Goal: Task Accomplishment & Management: Use online tool/utility

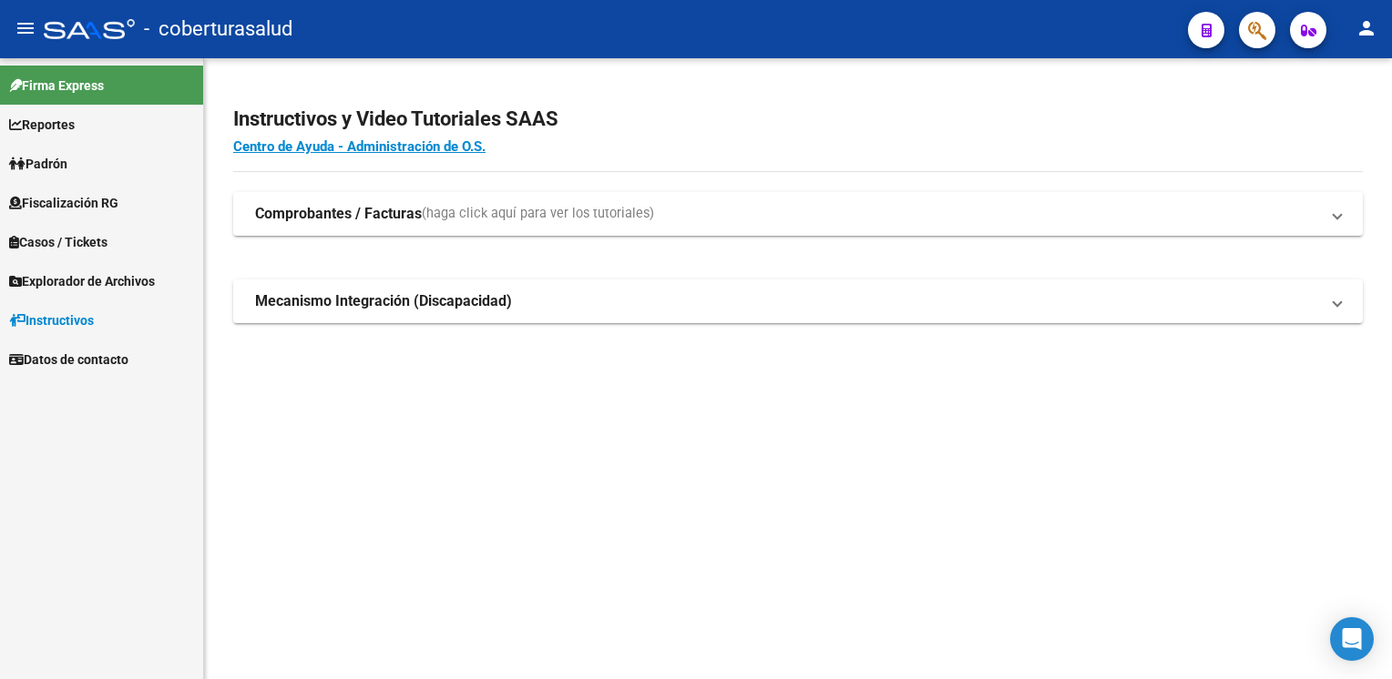
click at [142, 209] on link "Fiscalización RG" at bounding box center [101, 202] width 203 height 39
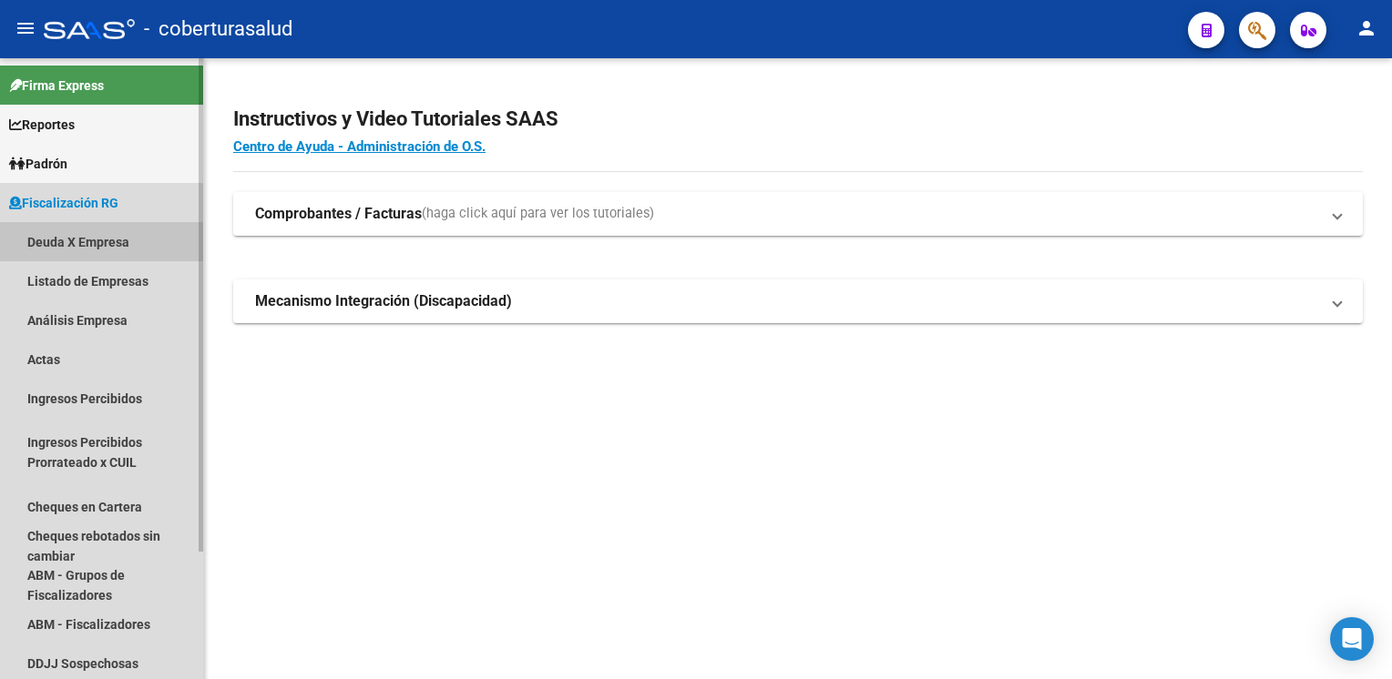
click at [124, 242] on link "Deuda X Empresa" at bounding box center [101, 241] width 203 height 39
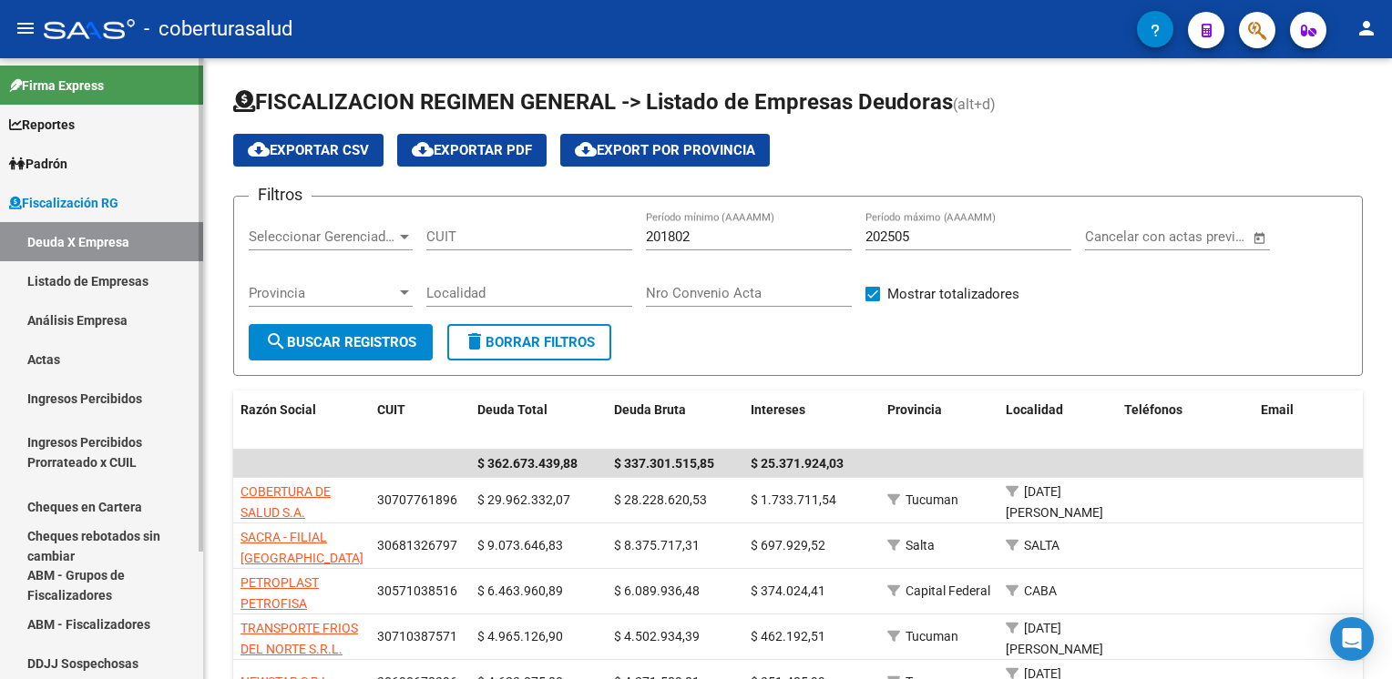
click at [101, 317] on link "Análisis Empresa" at bounding box center [101, 320] width 203 height 39
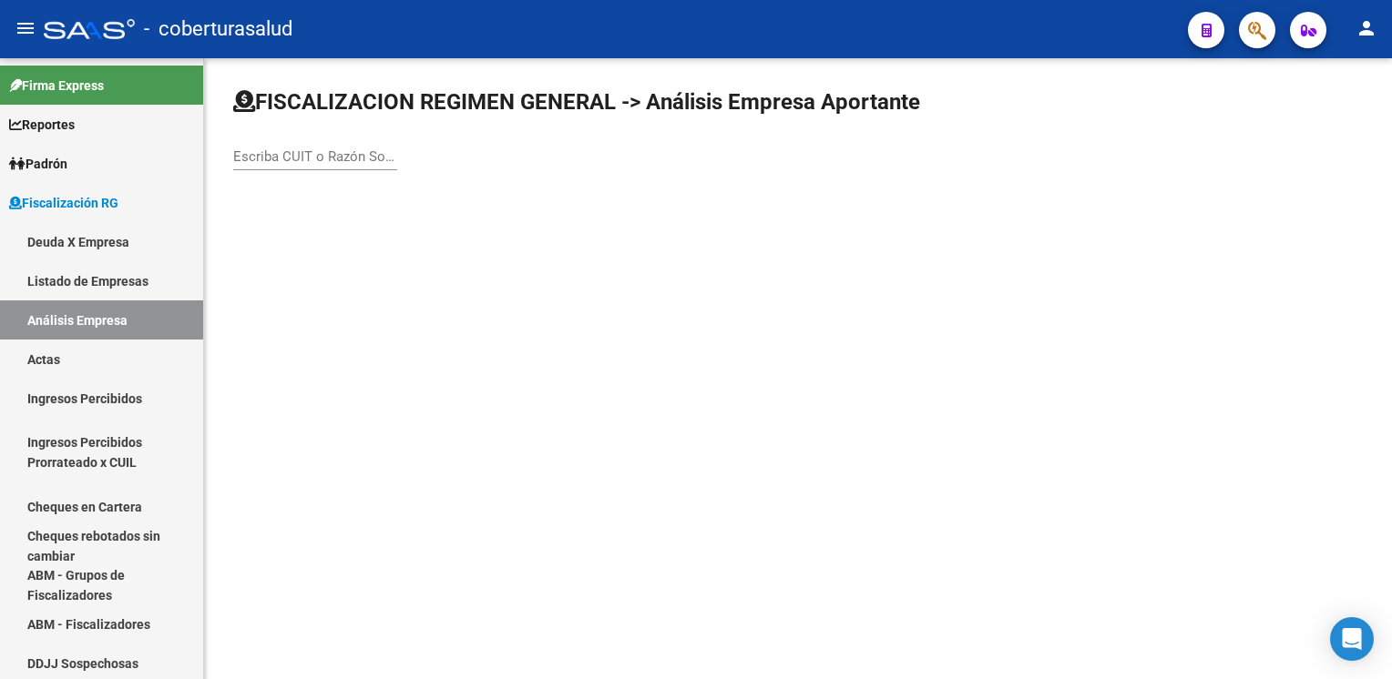
click at [350, 155] on input "Escriba CUIT o Razón Social para buscar" at bounding box center [315, 156] width 164 height 16
paste input "30717129012"
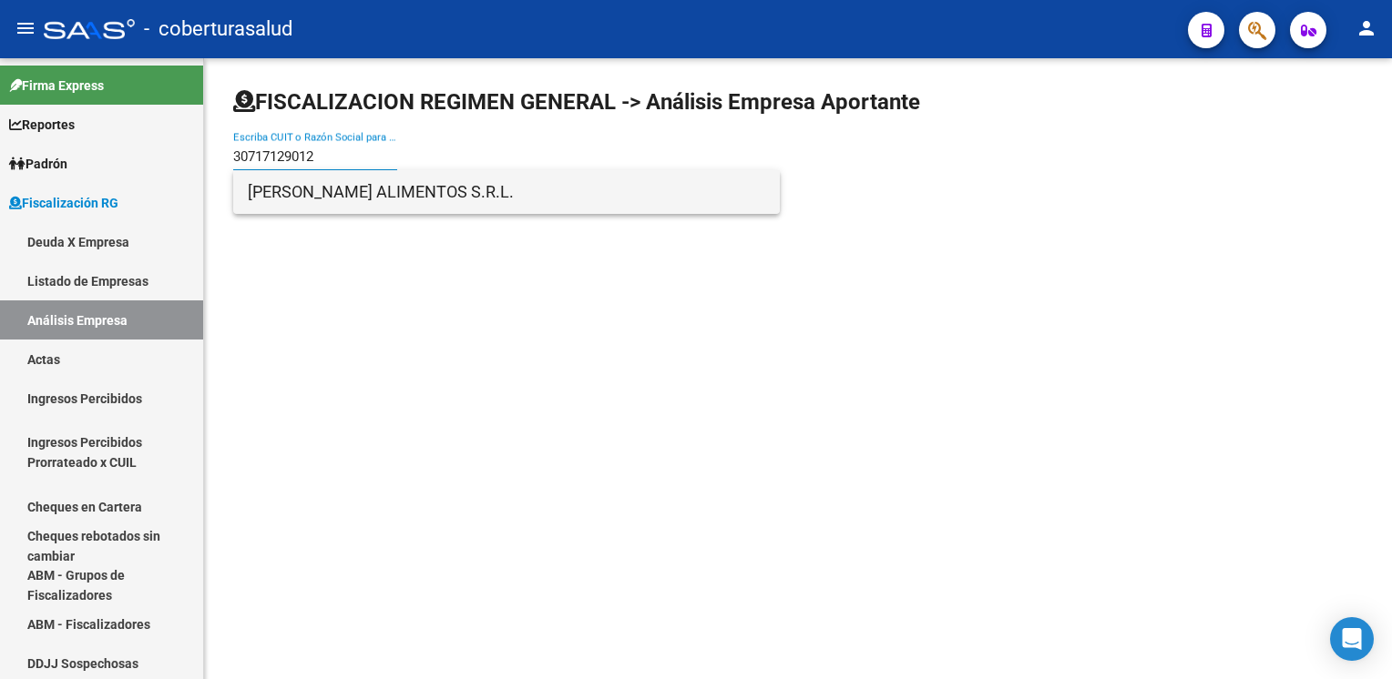
type input "30717129012"
click at [393, 178] on span "[PERSON_NAME] ALIMENTOS S.R.L." at bounding box center [506, 192] width 517 height 44
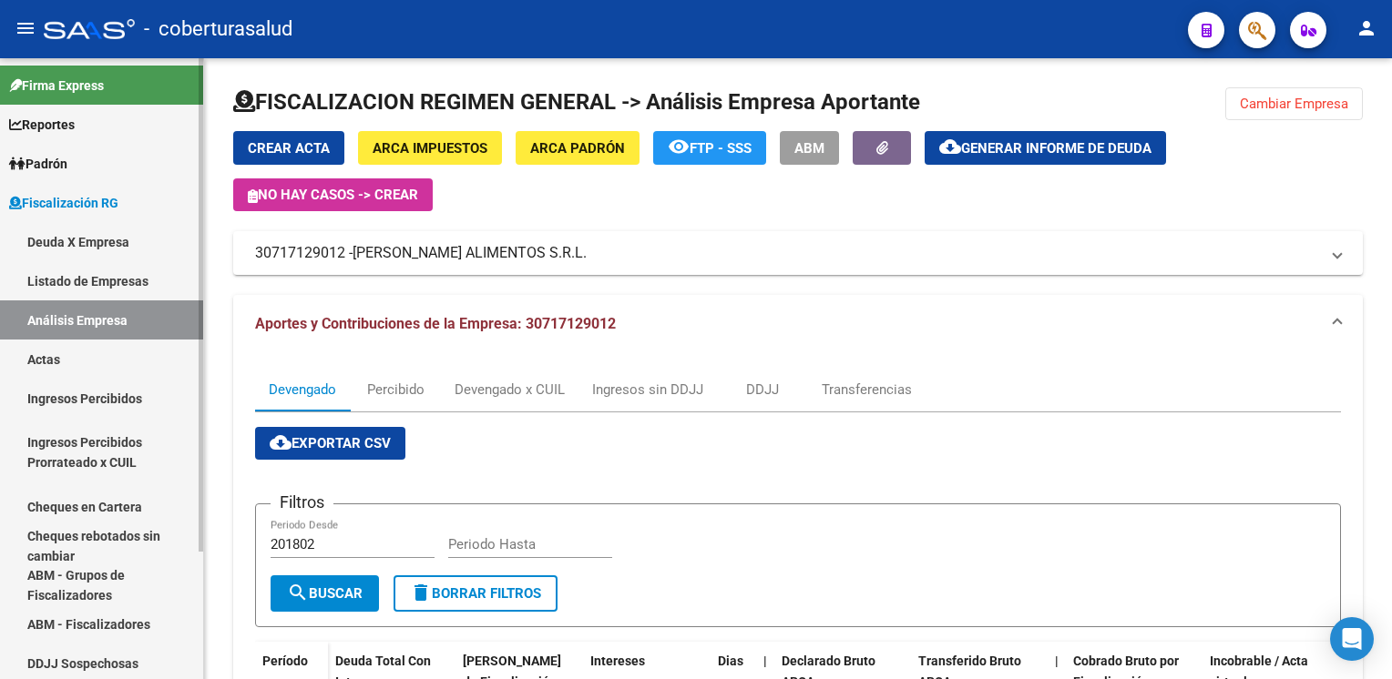
click at [120, 319] on link "Análisis Empresa" at bounding box center [101, 320] width 203 height 39
click at [124, 246] on link "Deuda X Empresa" at bounding box center [101, 241] width 203 height 39
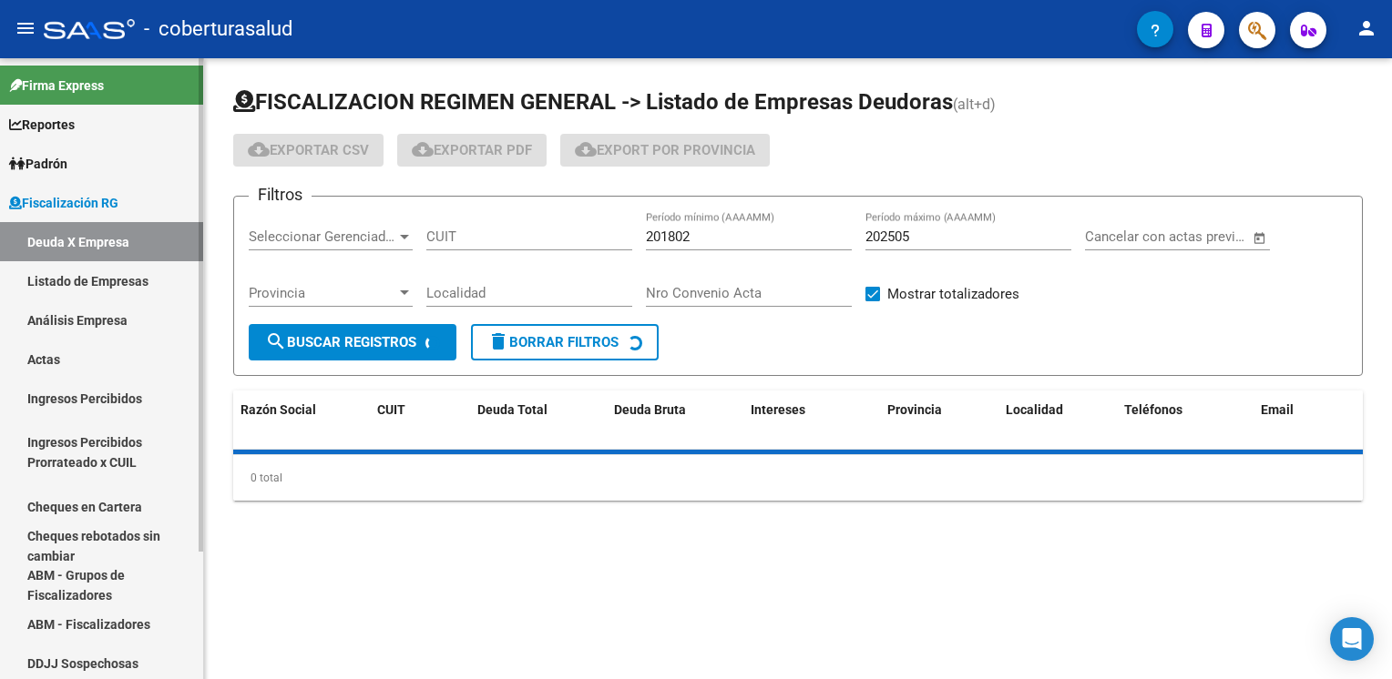
click at [130, 307] on link "Análisis Empresa" at bounding box center [101, 320] width 203 height 39
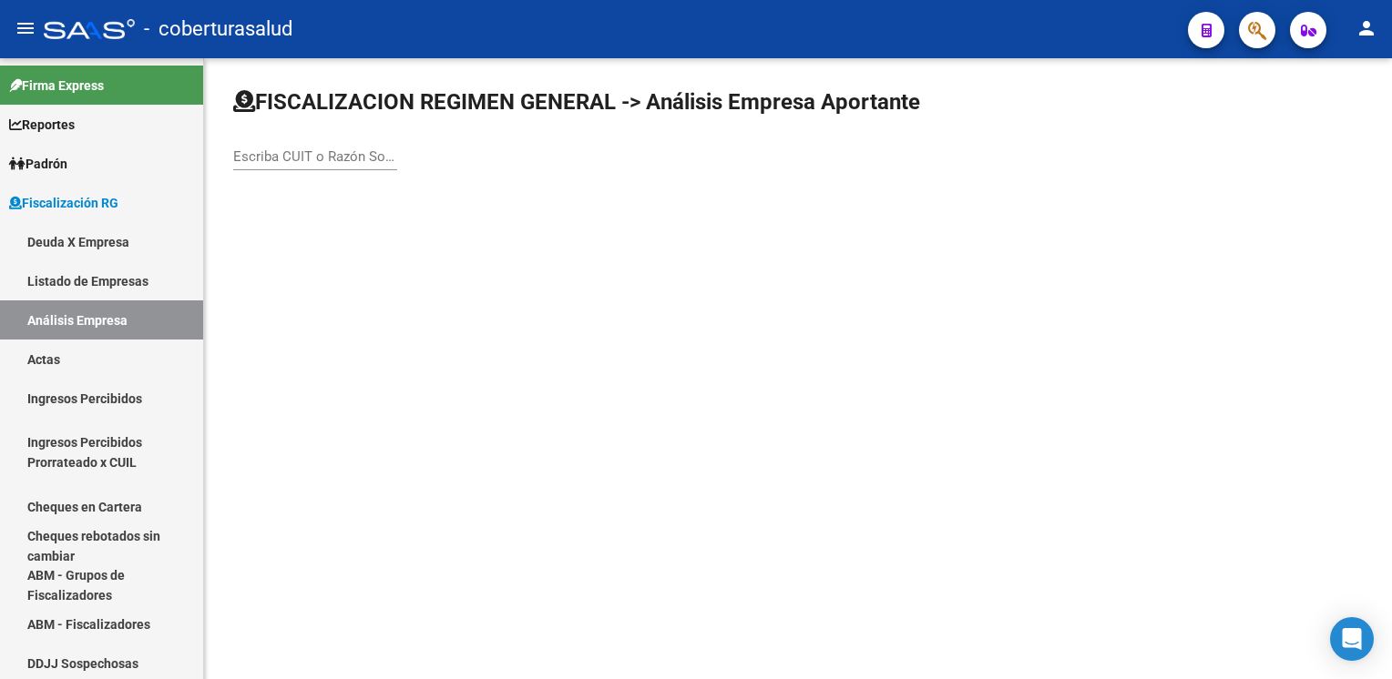
click at [259, 152] on input "Escriba CUIT o Razón Social para buscar" at bounding box center [315, 156] width 164 height 16
paste input "30717510085"
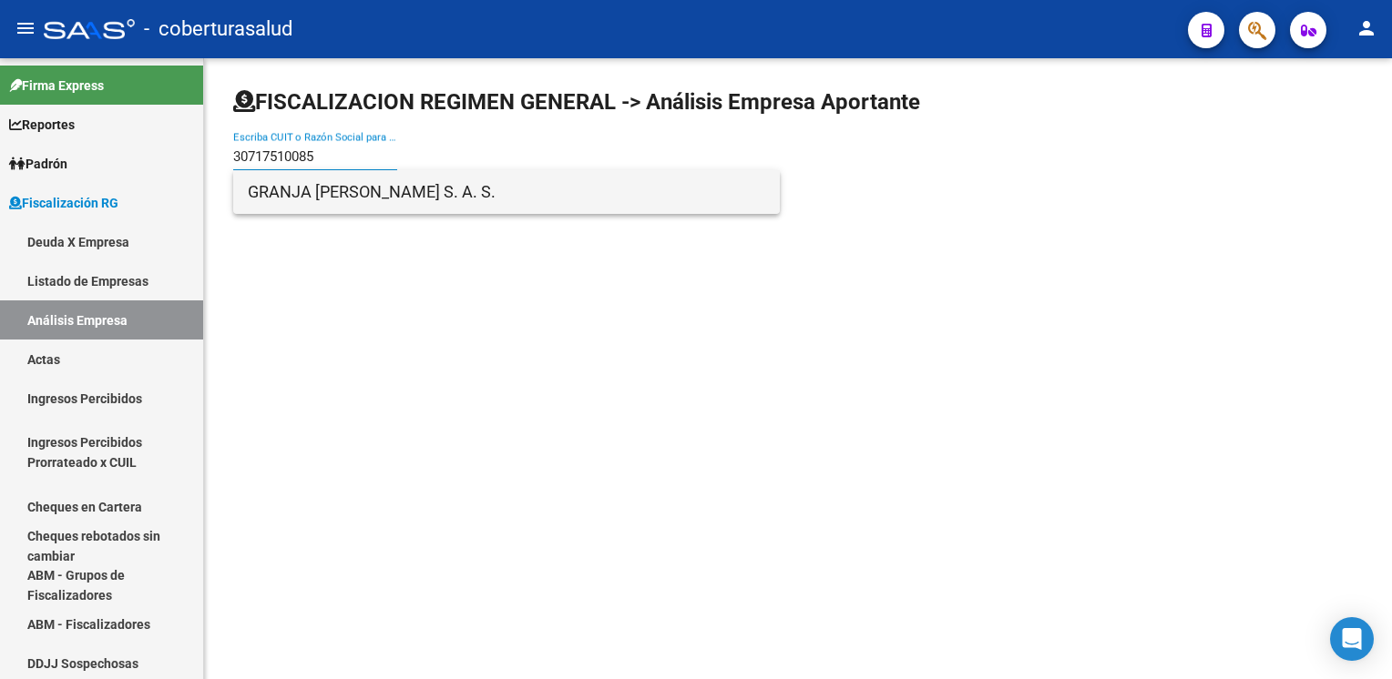
type input "30717510085"
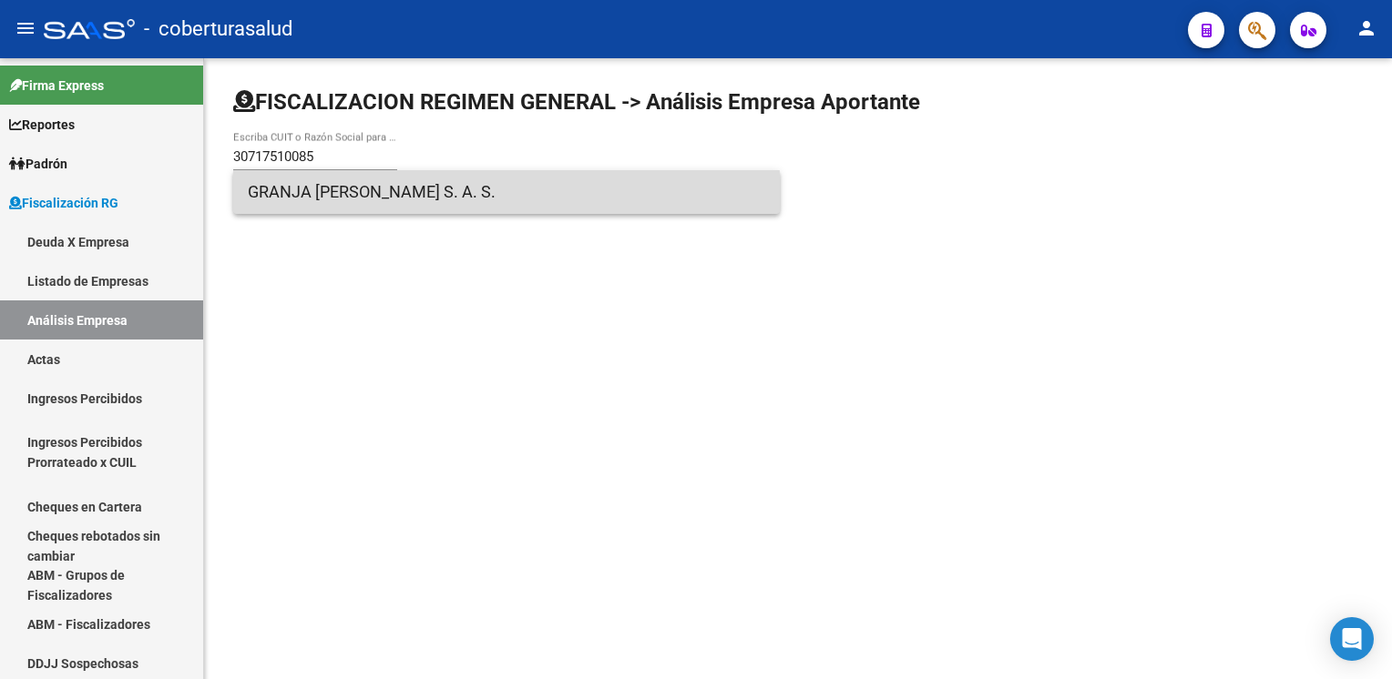
click at [329, 200] on span "GRANJA [PERSON_NAME] S. A. S." at bounding box center [506, 192] width 517 height 44
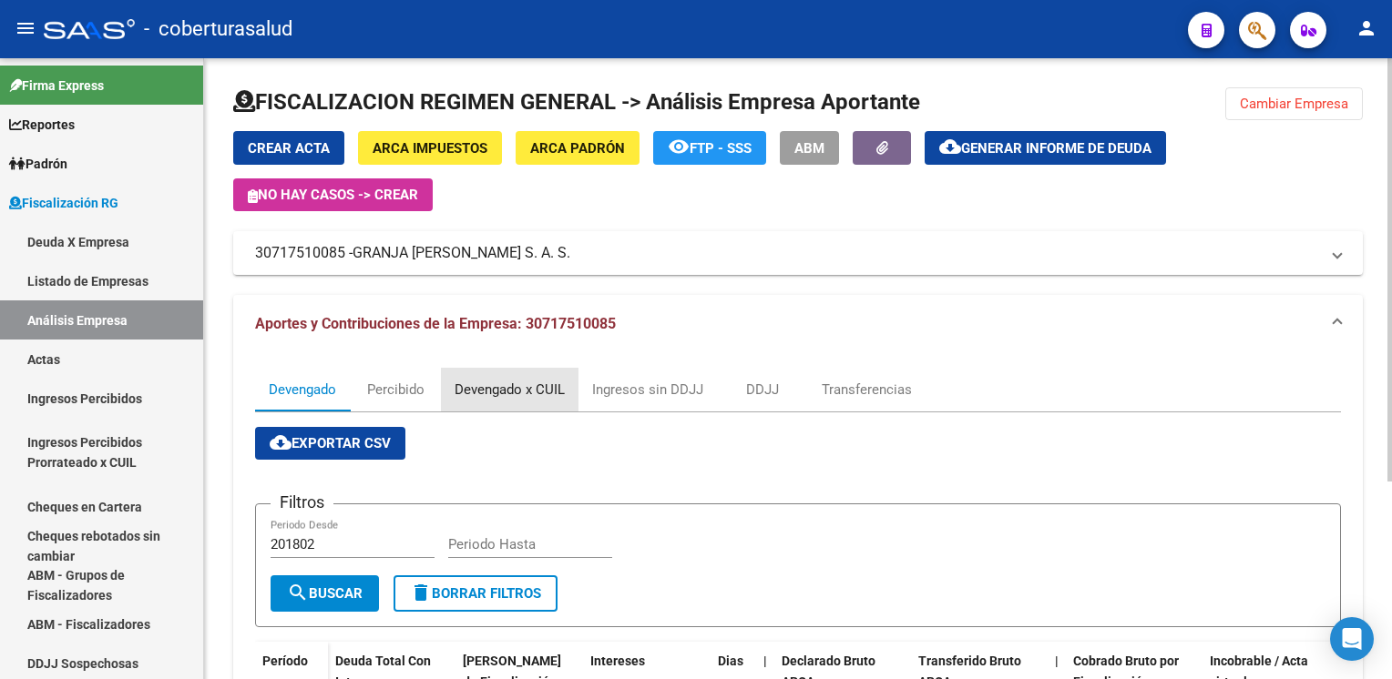
click at [515, 396] on div "Devengado x CUIL" at bounding box center [509, 390] width 110 height 20
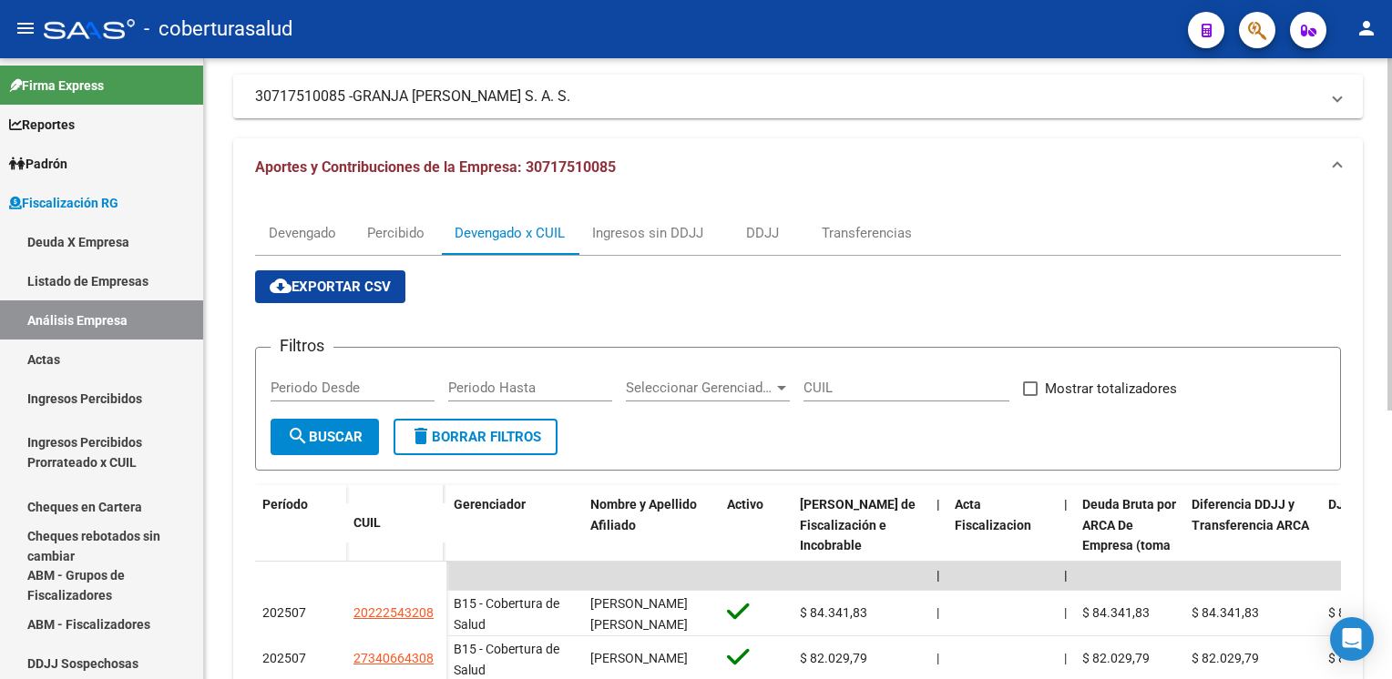
scroll to position [182, 0]
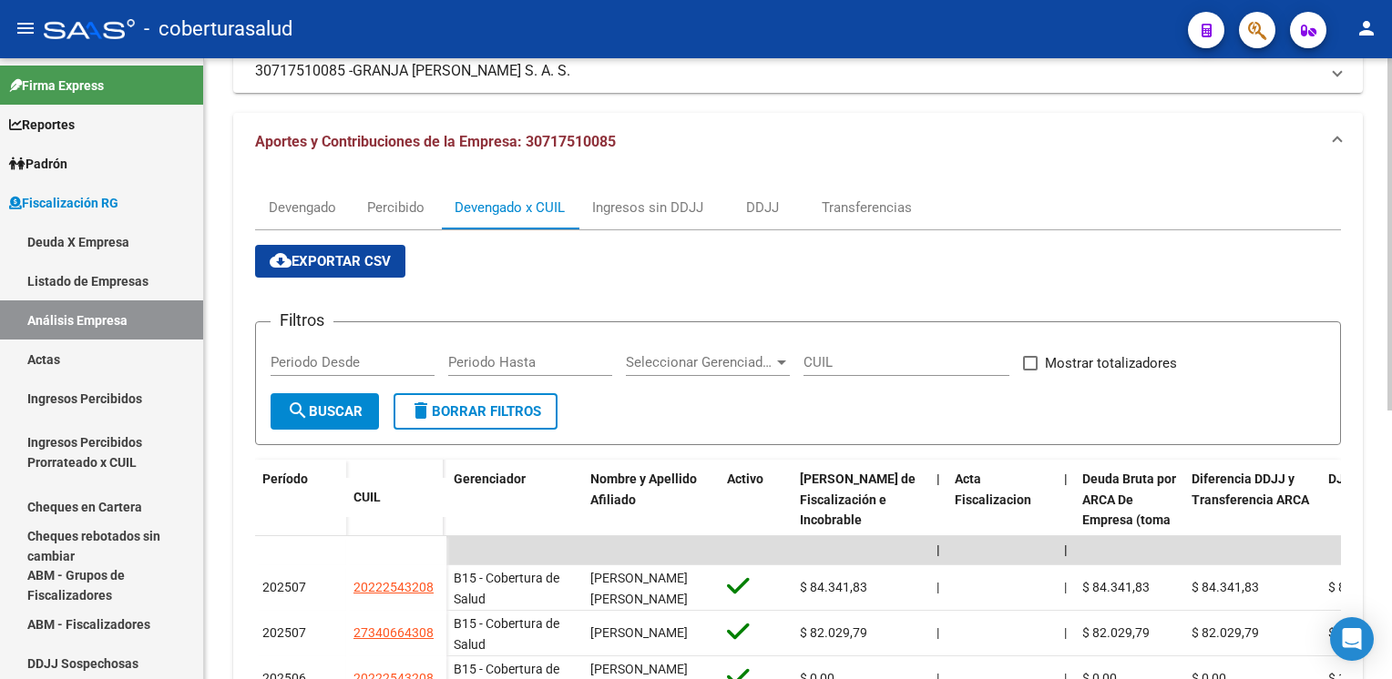
click at [328, 257] on span "cloud_download Exportar CSV" at bounding box center [330, 261] width 121 height 16
